Goal: Information Seeking & Learning: Learn about a topic

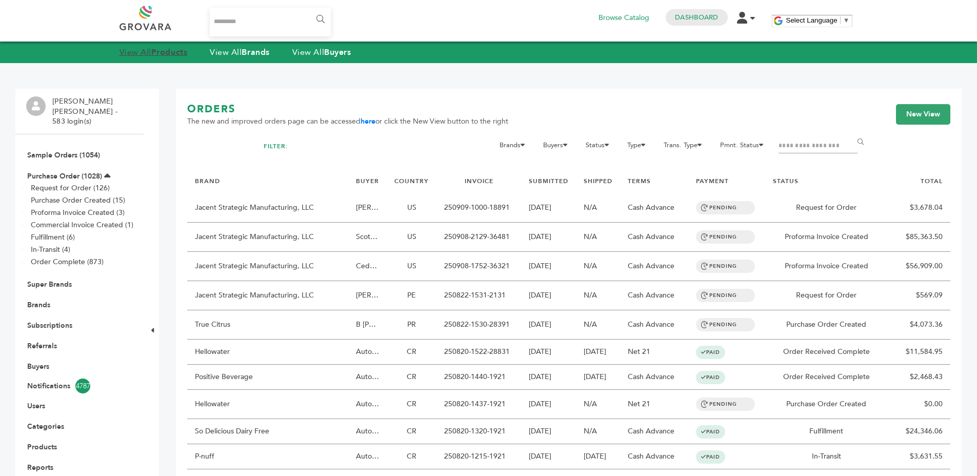
click at [174, 51] on strong "Products" at bounding box center [169, 52] width 36 height 11
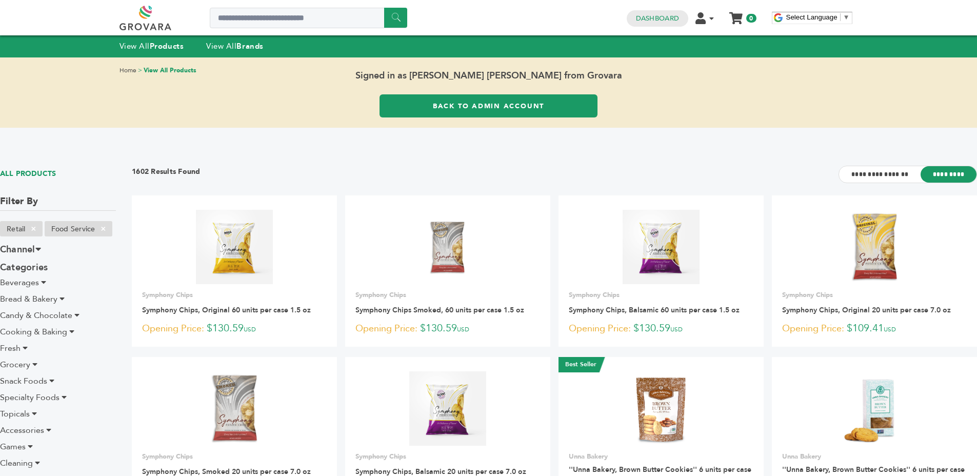
scroll to position [255, 0]
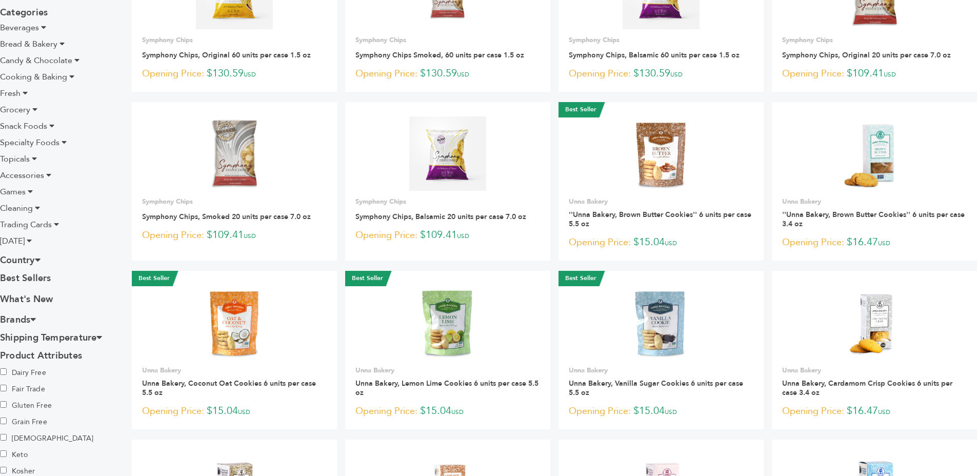
click at [23, 242] on span "[DATE]" at bounding box center [12, 240] width 25 height 11
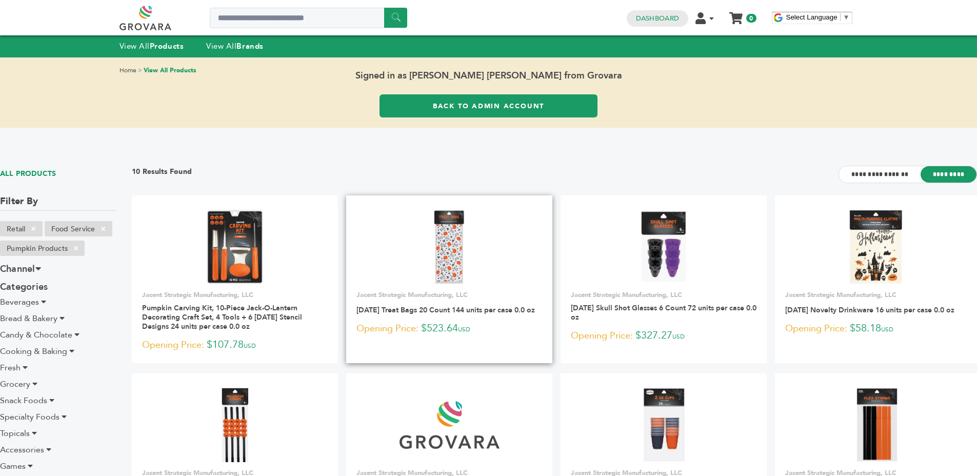
scroll to position [2, 0]
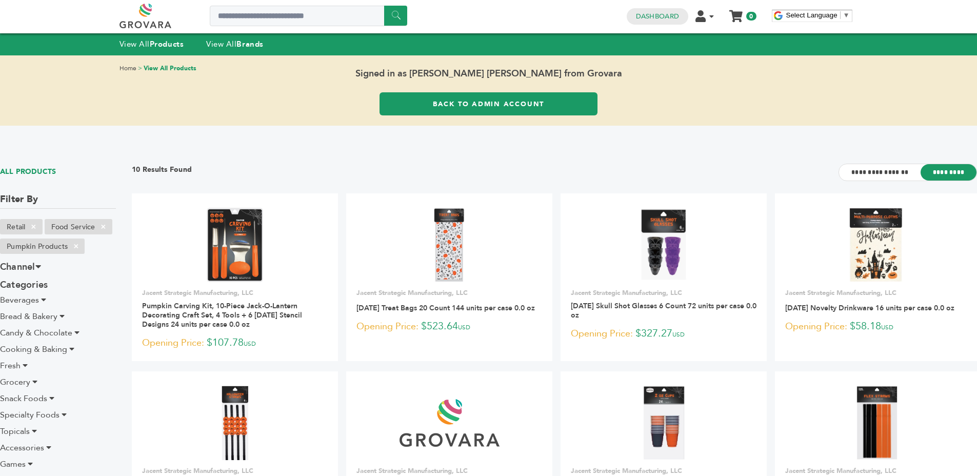
click at [556, 245] on ul "**********" at bounding box center [554, 450] width 845 height 515
click at [509, 243] on link at bounding box center [449, 244] width 206 height 87
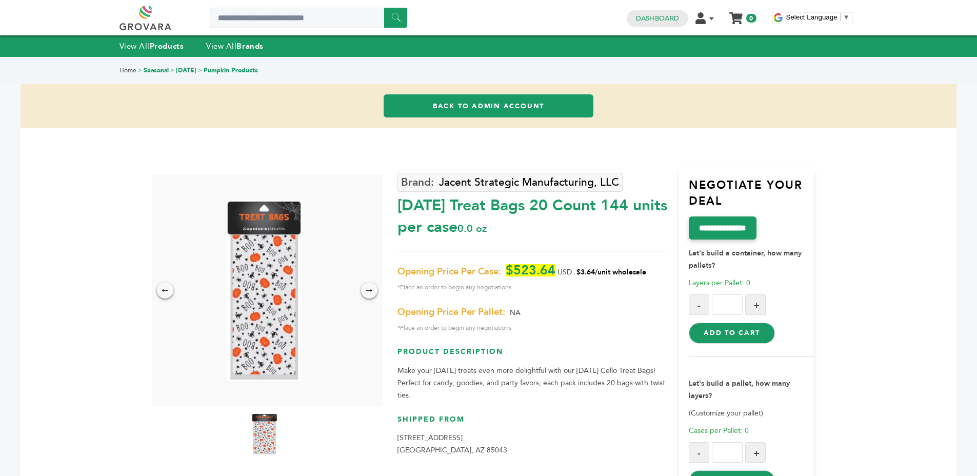
click at [162, 69] on link "Seasonal" at bounding box center [156, 70] width 25 height 8
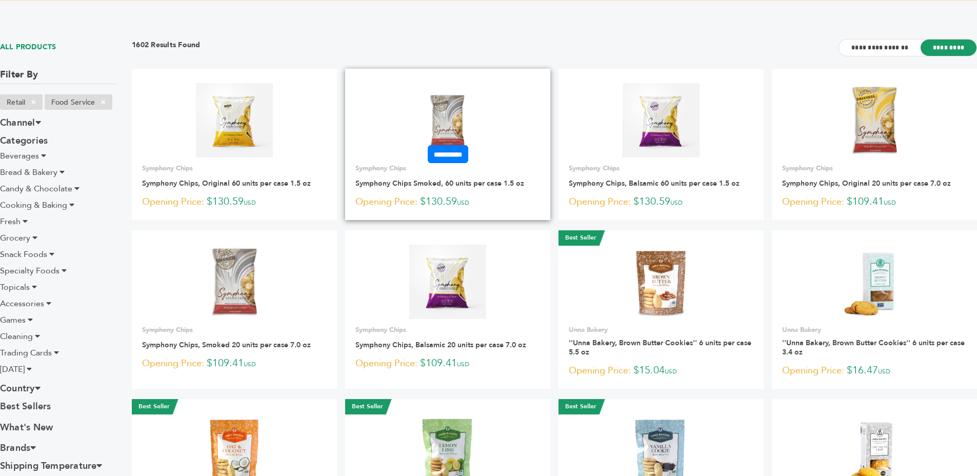
scroll to position [143, 0]
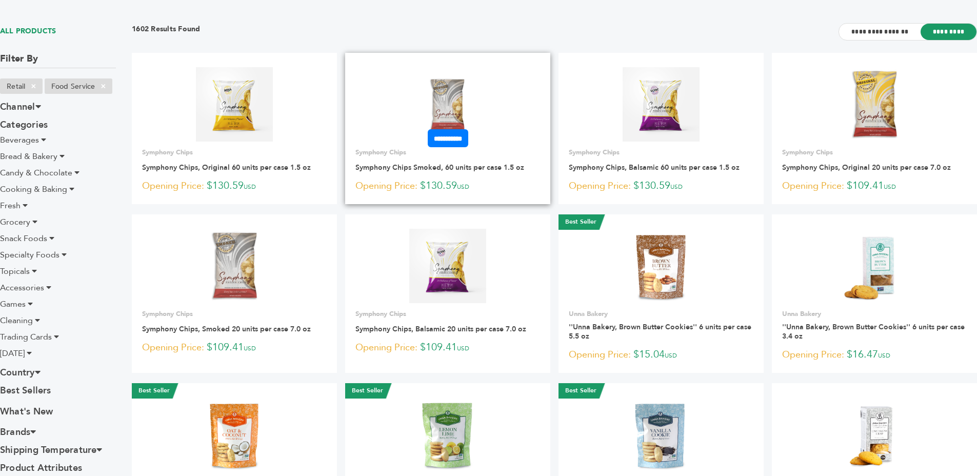
click at [453, 86] on img at bounding box center [448, 104] width 74 height 74
